Goal: Transaction & Acquisition: Purchase product/service

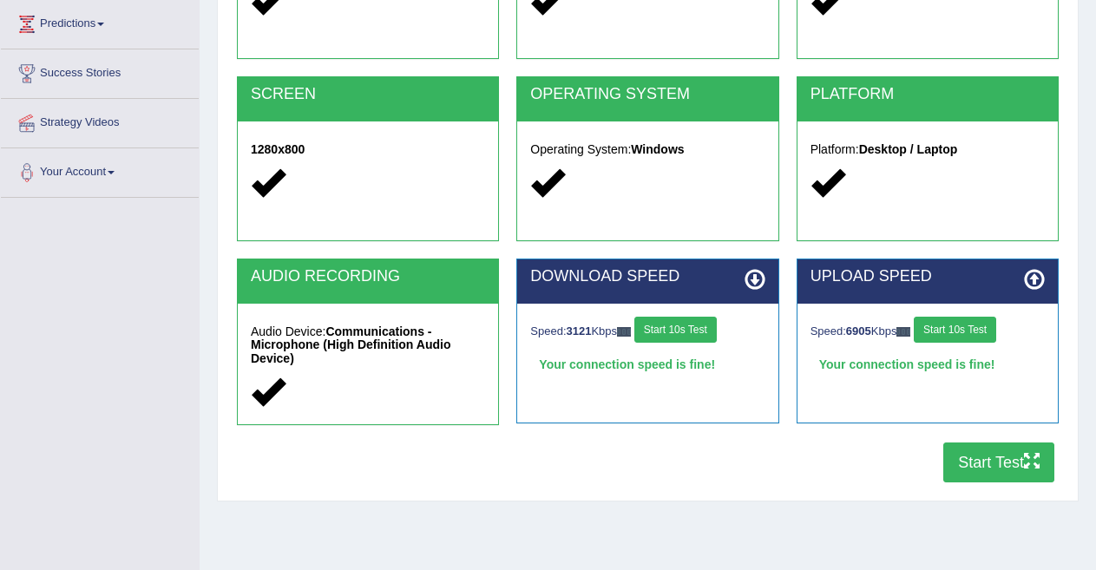
scroll to position [284, 0]
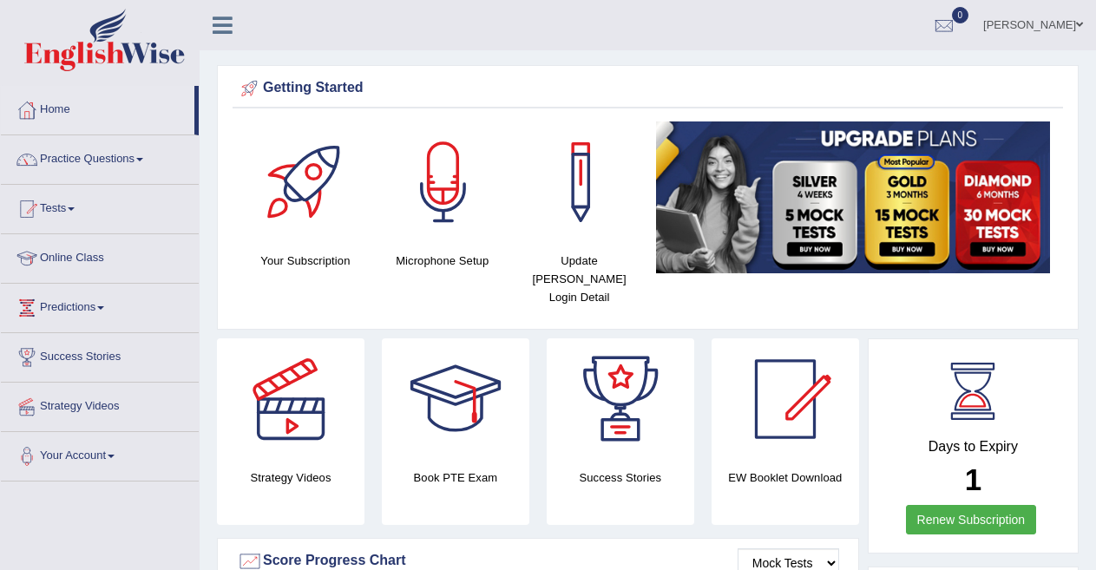
click at [978, 210] on img at bounding box center [853, 197] width 394 height 152
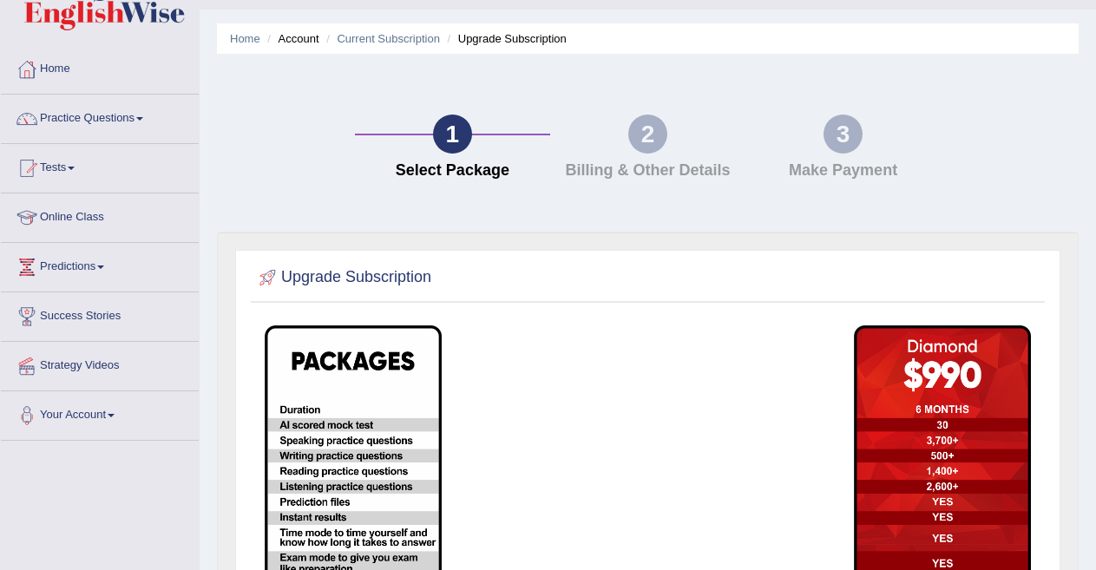
scroll to position [44, 0]
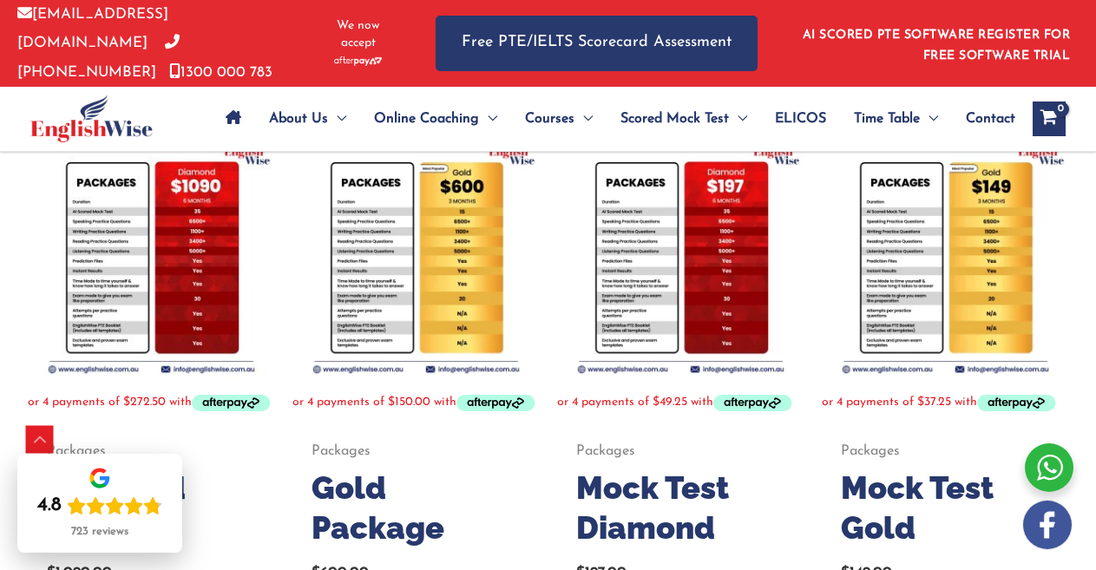
scroll to position [361, 0]
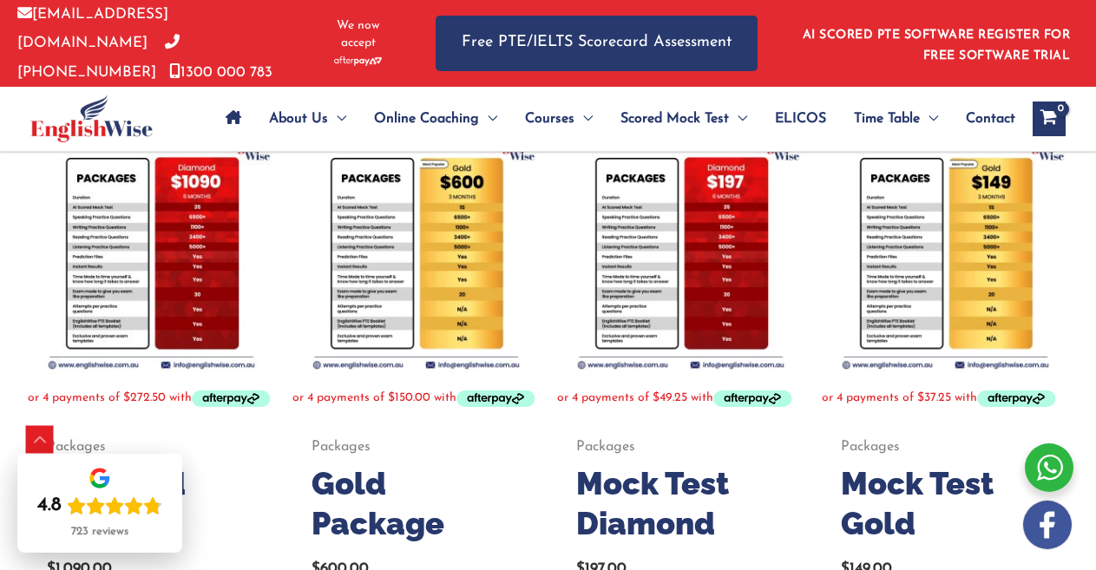
click at [973, 201] on img at bounding box center [944, 249] width 247 height 247
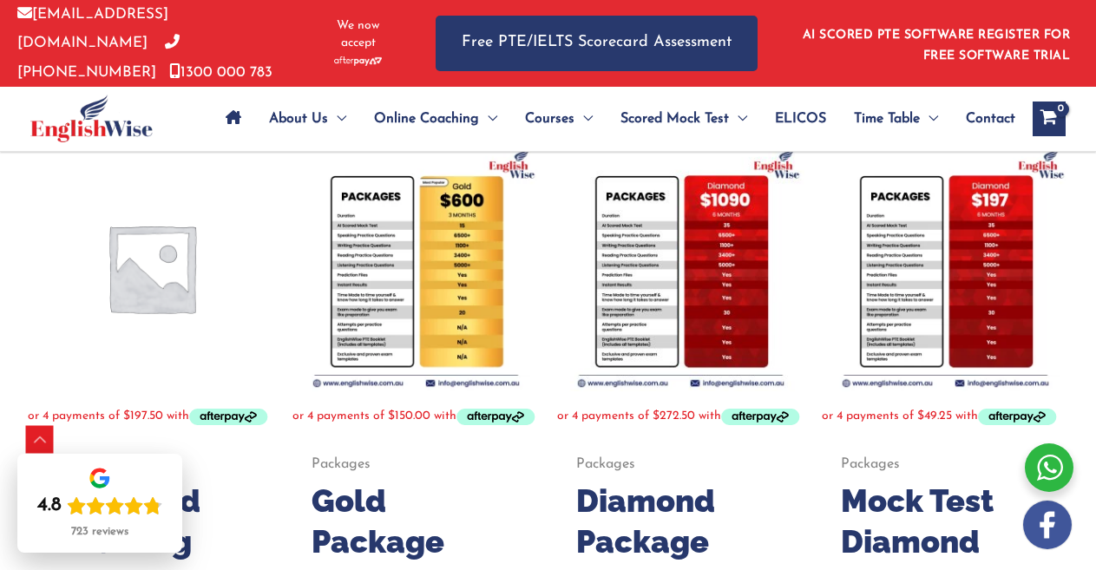
scroll to position [716, 0]
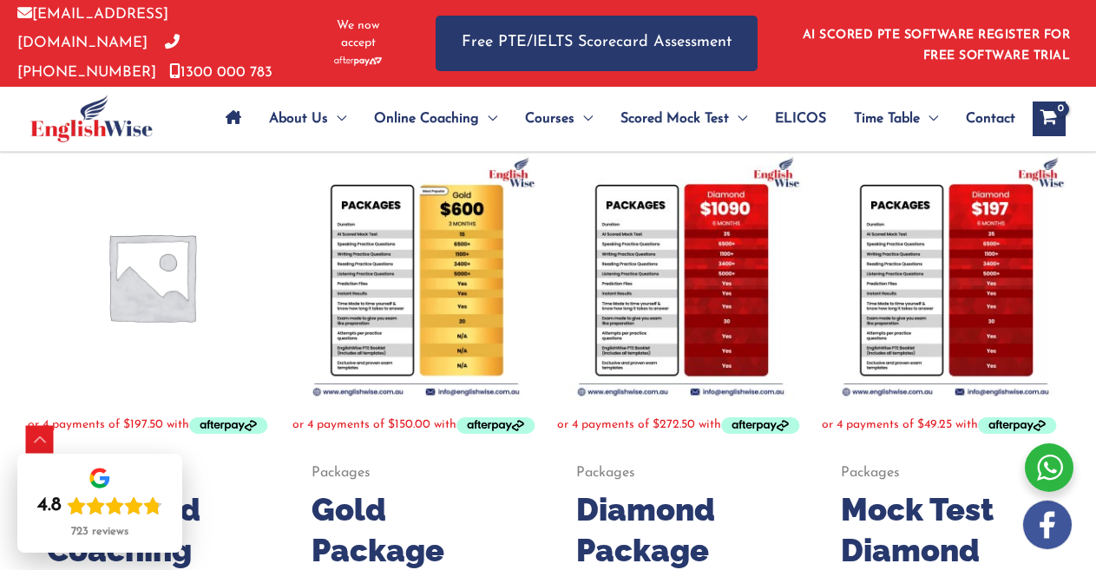
click at [958, 254] on img at bounding box center [944, 276] width 247 height 247
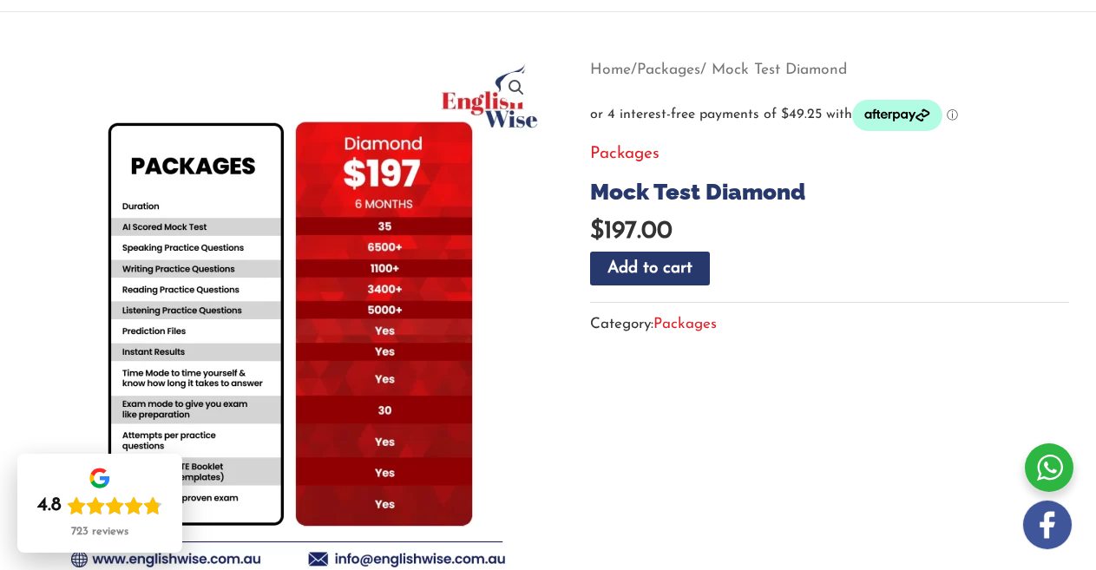
scroll to position [206, 0]
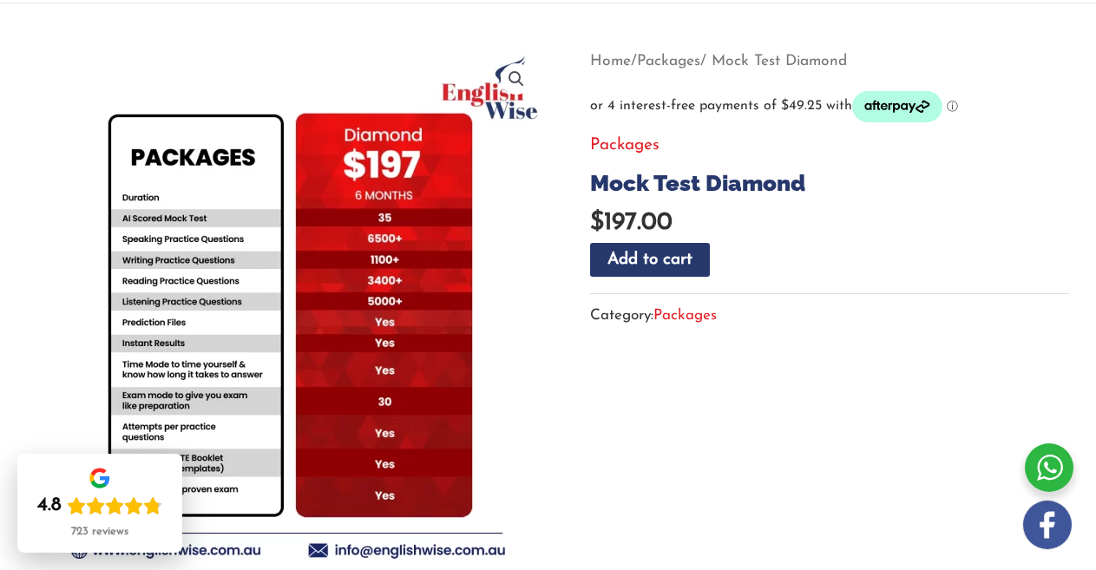
click at [1053, 467] on div at bounding box center [1048, 467] width 49 height 49
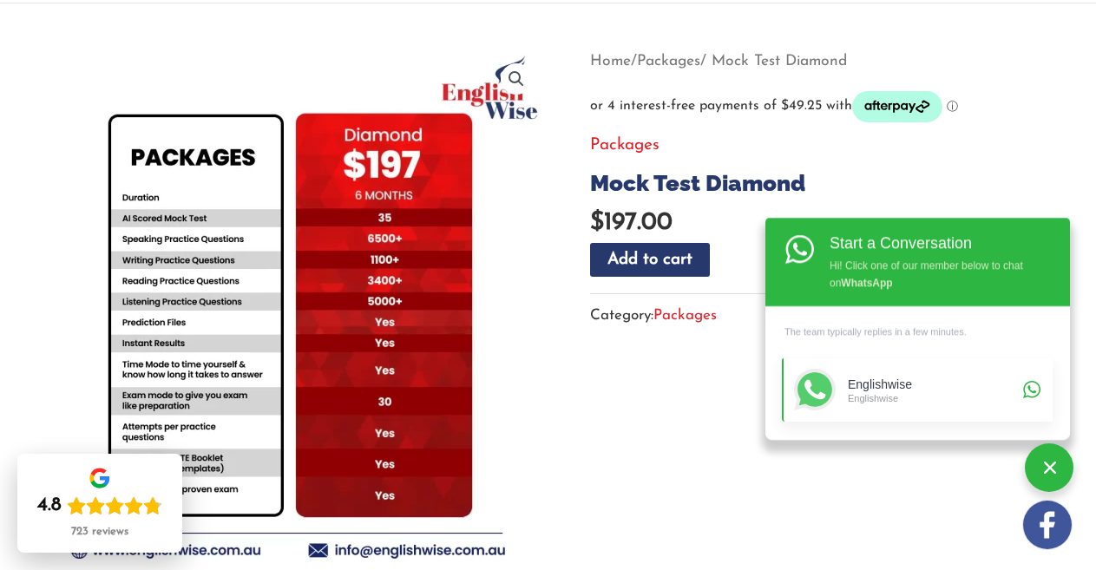
click at [978, 384] on div "Englishwise" at bounding box center [932, 384] width 170 height 15
